Goal: Transaction & Acquisition: Purchase product/service

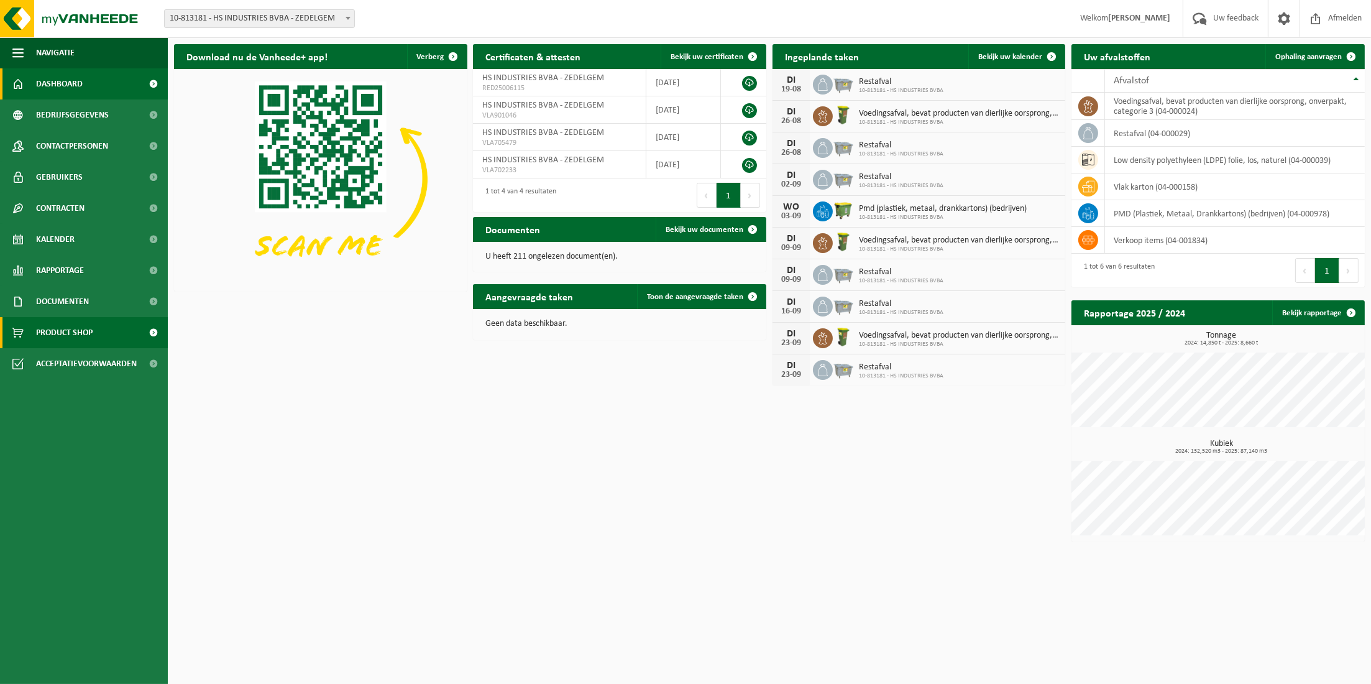
click at [76, 336] on span "Product Shop" at bounding box center [64, 332] width 57 height 31
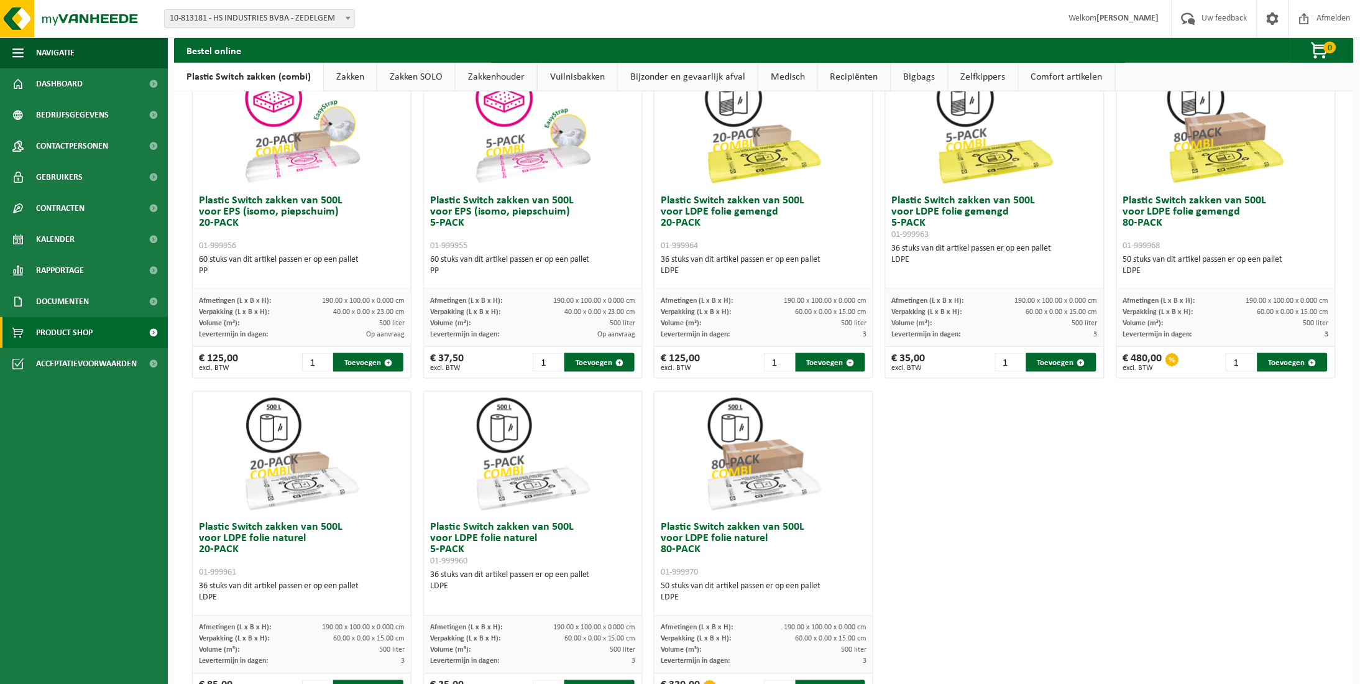
scroll to position [483, 0]
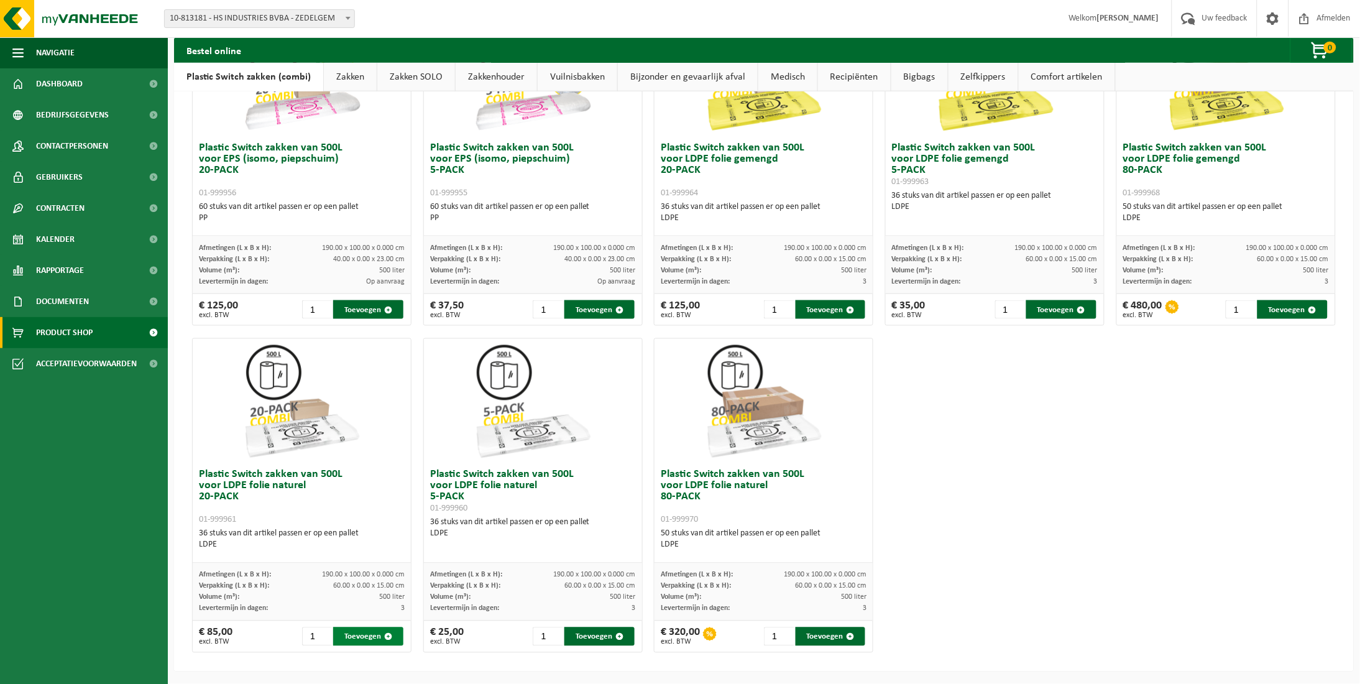
click at [382, 639] on button "Toevoegen" at bounding box center [368, 636] width 70 height 19
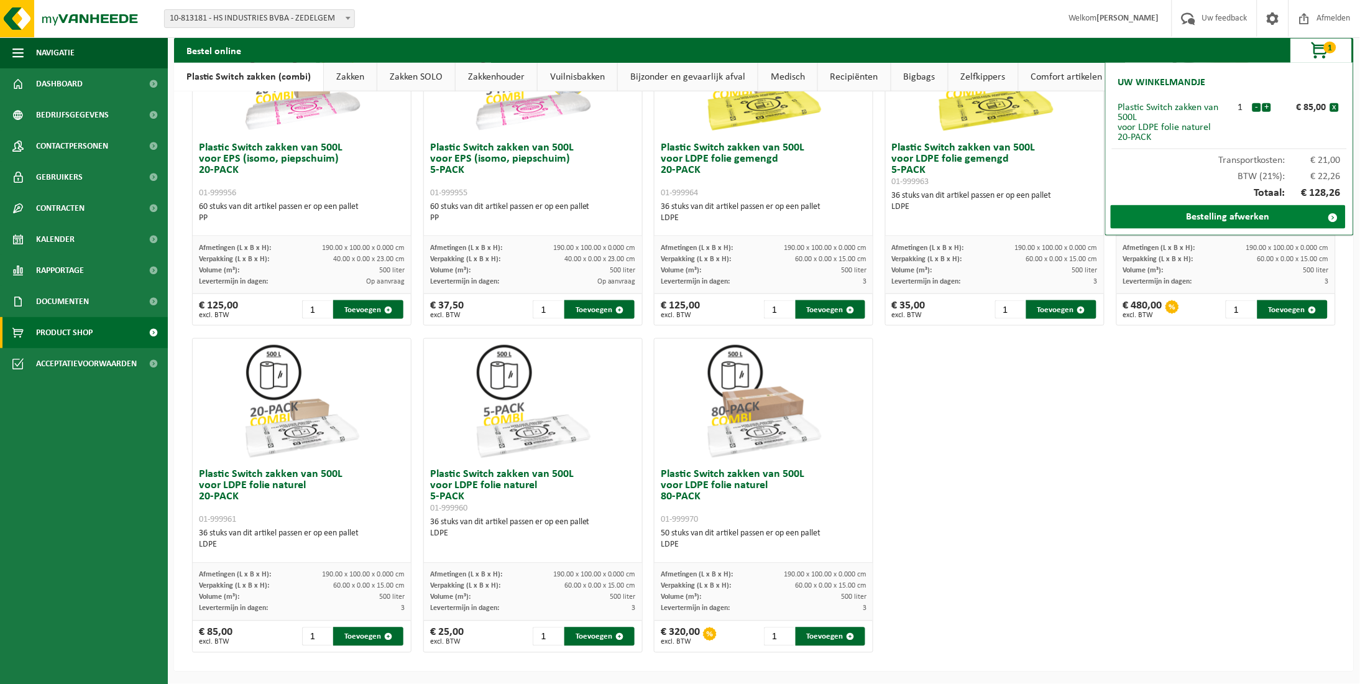
click at [1284, 216] on link "Bestelling afwerken" at bounding box center [1228, 217] width 235 height 24
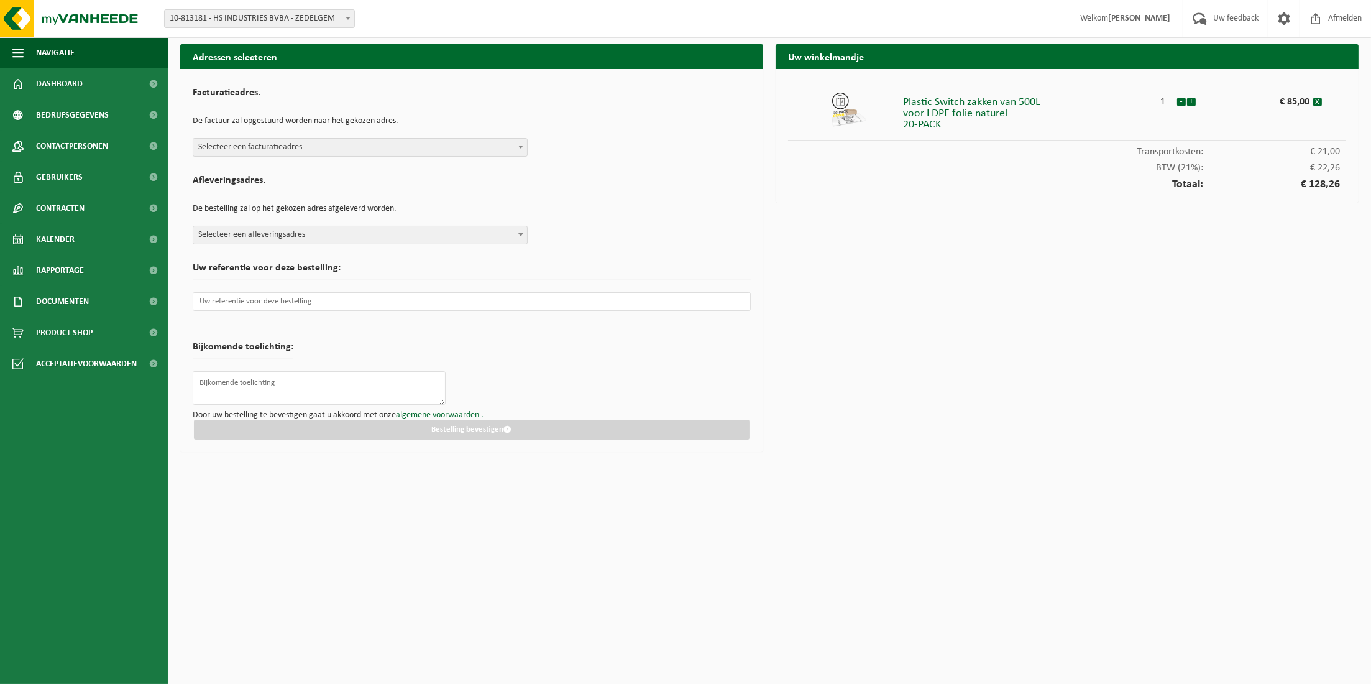
click at [398, 151] on span "Selecteer een facturatieadres" at bounding box center [360, 147] width 334 height 17
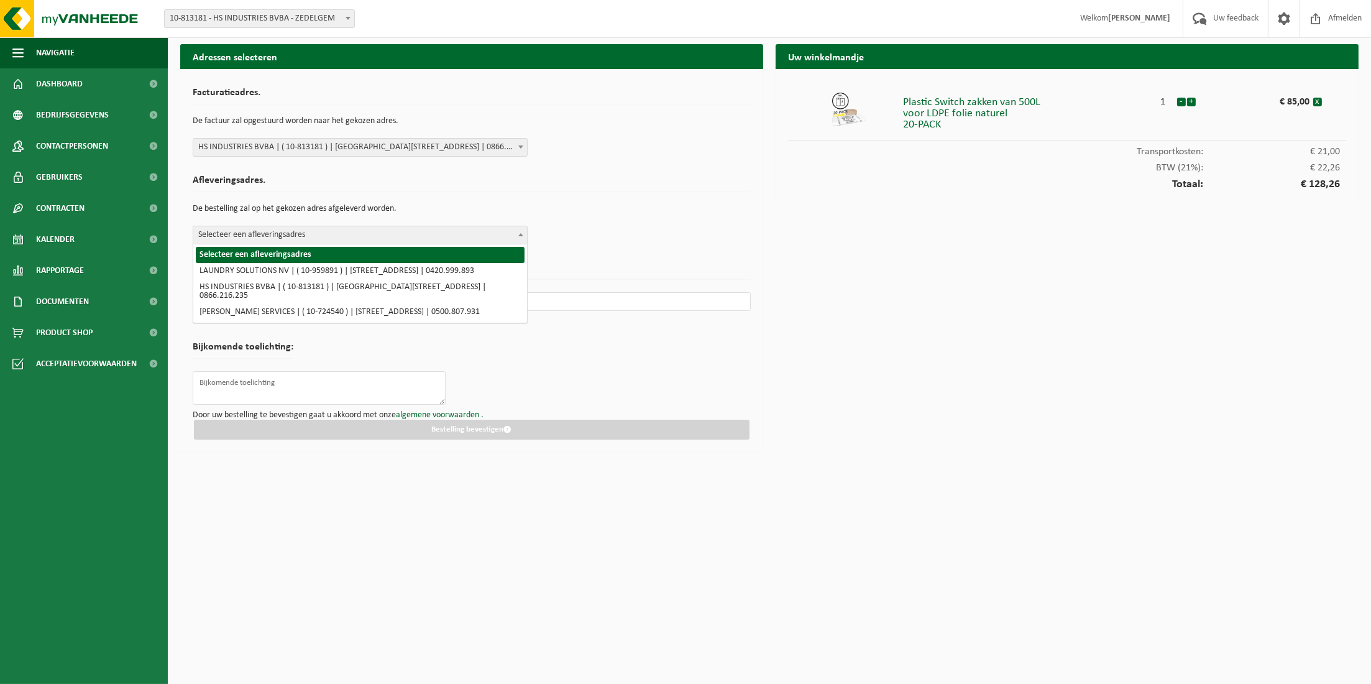
click at [436, 234] on span "Selecteer een afleveringsadres" at bounding box center [360, 234] width 334 height 17
click at [451, 133] on div "Facturatieadres. De factuur zal opgestuurd worden naar het gekozen adres. Selec…" at bounding box center [472, 118] width 558 height 75
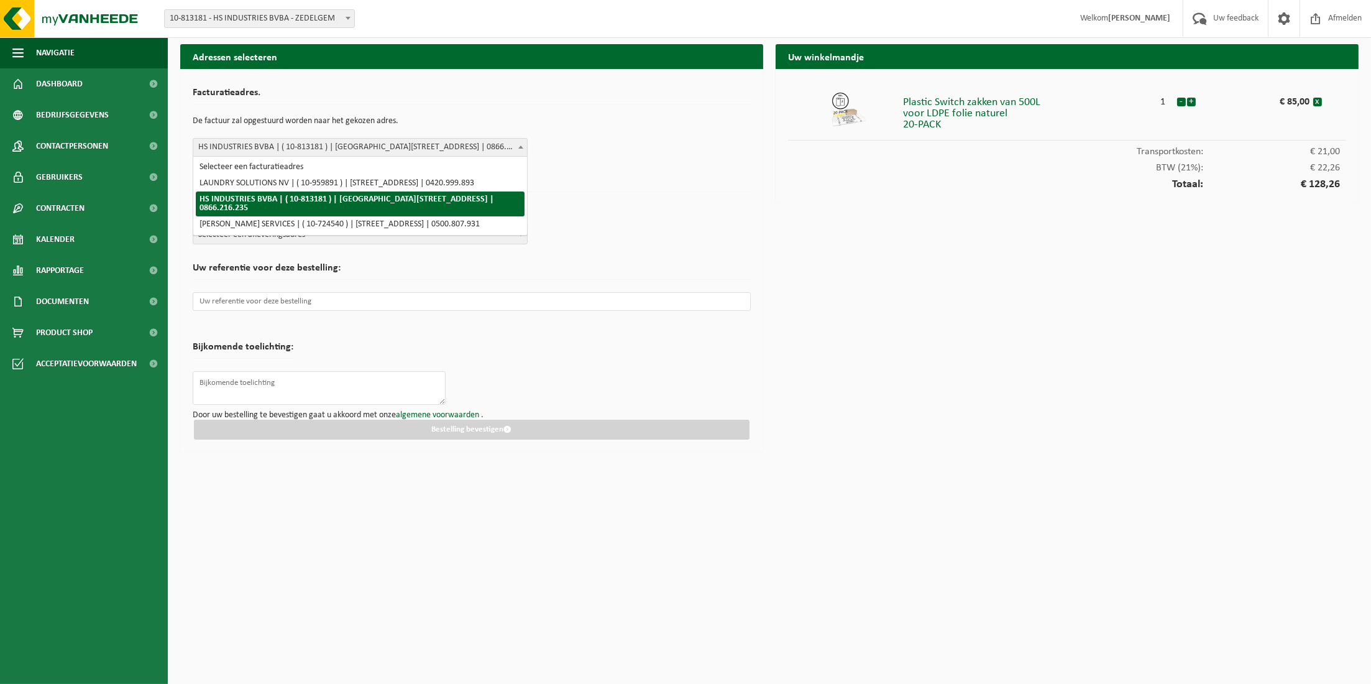
click at [449, 156] on body "Vestiging: 10-813181 - HS INDUSTRIES BVBA - ZEDELGEM 10-813181 - HS INDUSTRIES …" at bounding box center [685, 229] width 1371 height 458
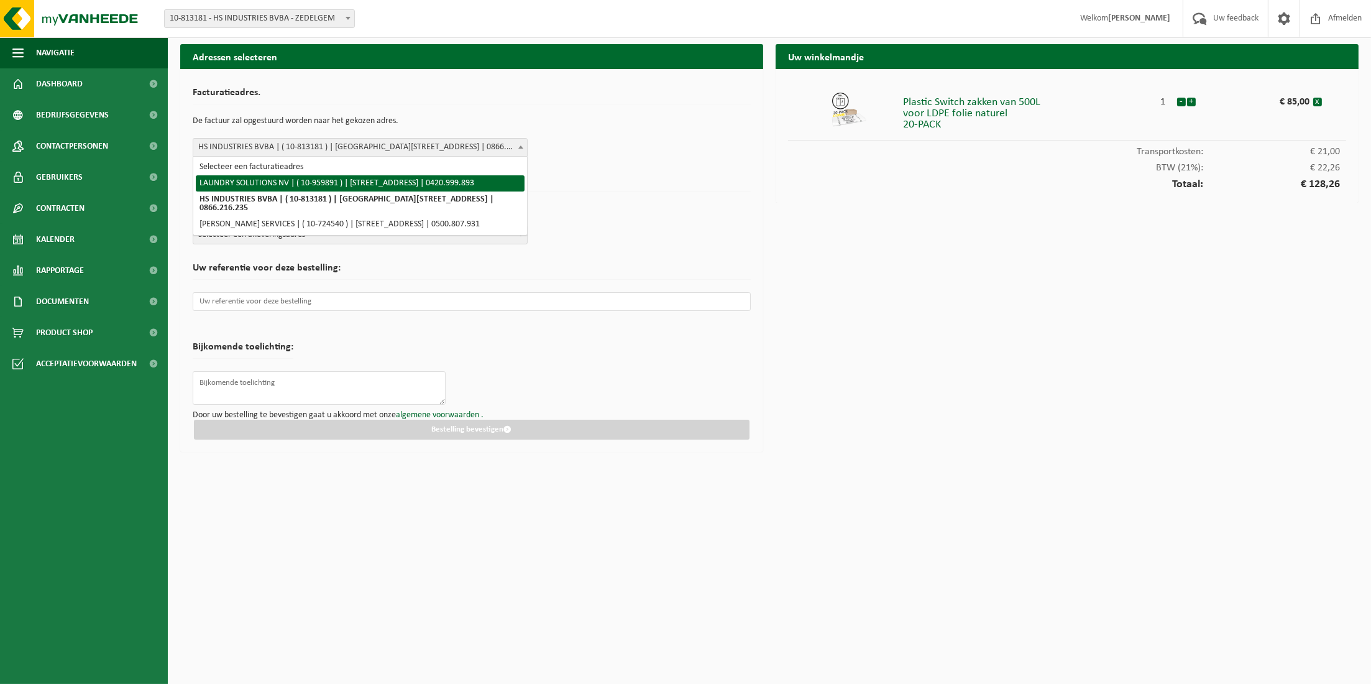
select select "149081"
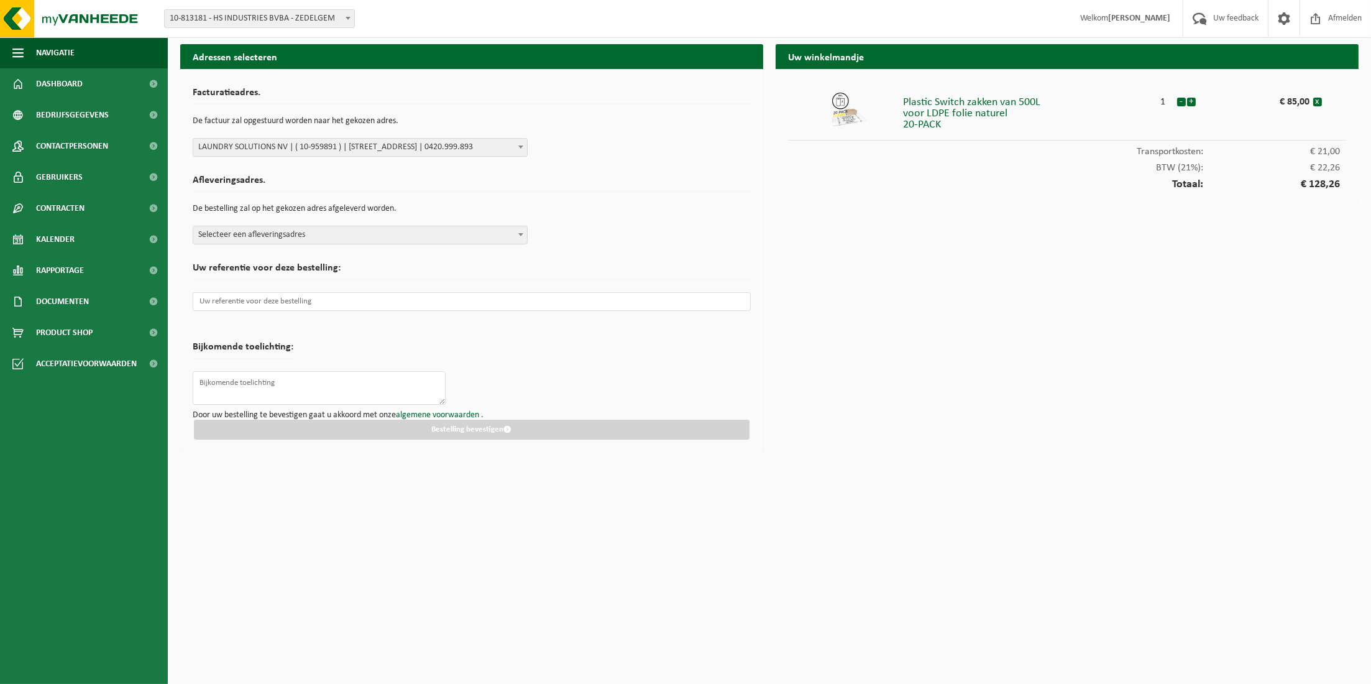
click at [432, 236] on span "Selecteer een afleveringsadres" at bounding box center [360, 234] width 334 height 17
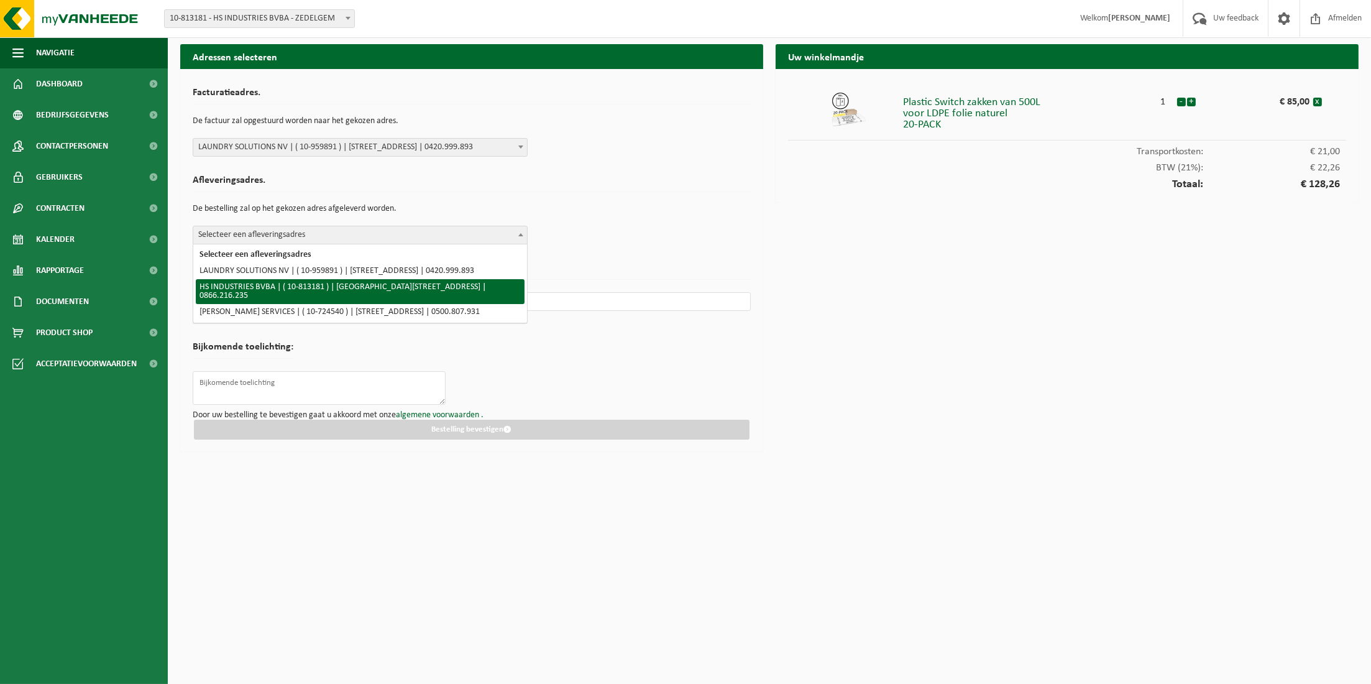
select select "88013"
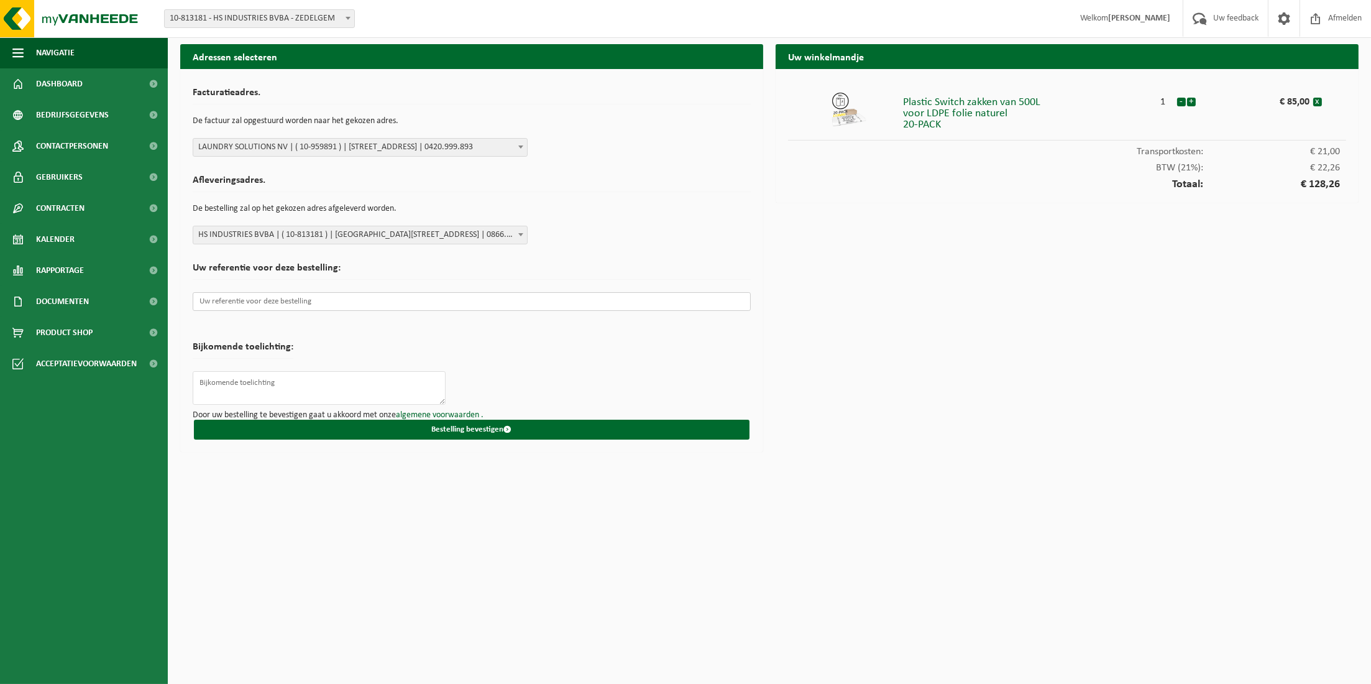
click at [416, 302] on input "text" at bounding box center [472, 301] width 558 height 19
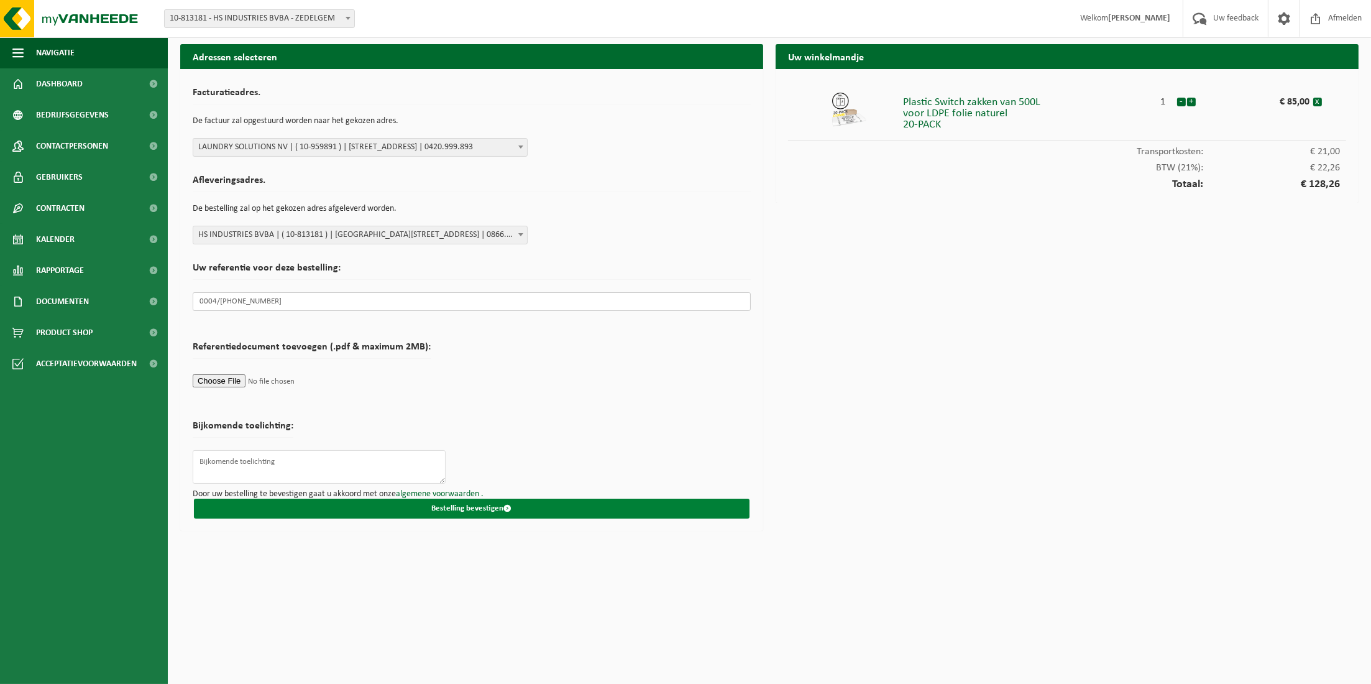
type input "0004/2025-8-200"
click at [538, 513] on button "Bestelling bevestigen" at bounding box center [472, 509] width 556 height 20
